Goal: Information Seeking & Learning: Learn about a topic

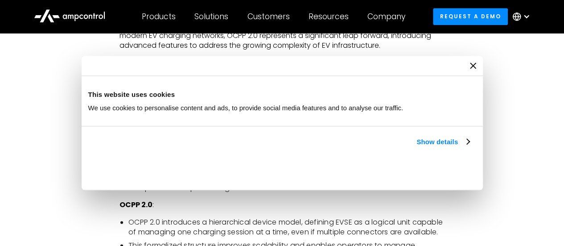
scroll to position [546, 0]
click at [0, 0] on icon "Close banner" at bounding box center [0, 0] width 0 height 0
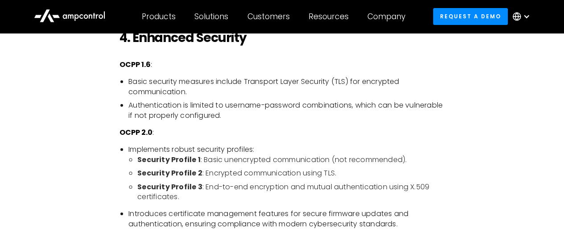
scroll to position [1559, 0]
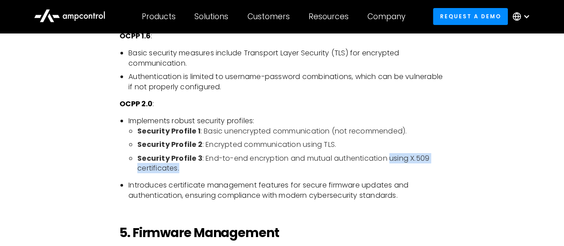
drag, startPoint x: 389, startPoint y: 161, endPoint x: 185, endPoint y: 164, distance: 203.2
click at [185, 164] on li "Security Profile 3 : End-to-end encryption and mutual authentication using X.50…" at bounding box center [290, 163] width 307 height 20
copy li "using X.509 certificates."
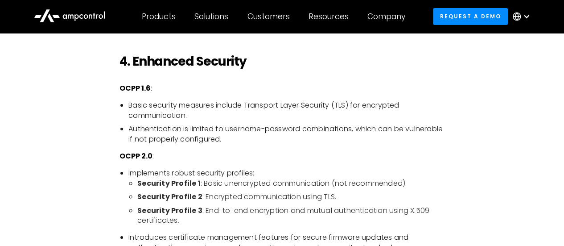
click at [274, 129] on li "Authentication is limited to username-password combinations, which can be vulne…" at bounding box center [286, 134] width 316 height 20
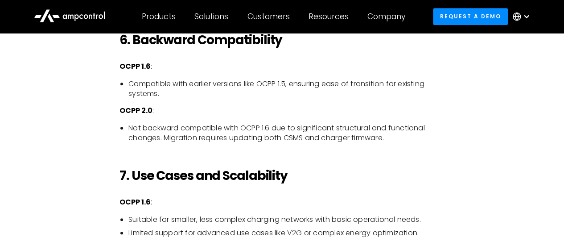
scroll to position [1900, 0]
